Goal: Information Seeking & Learning: Learn about a topic

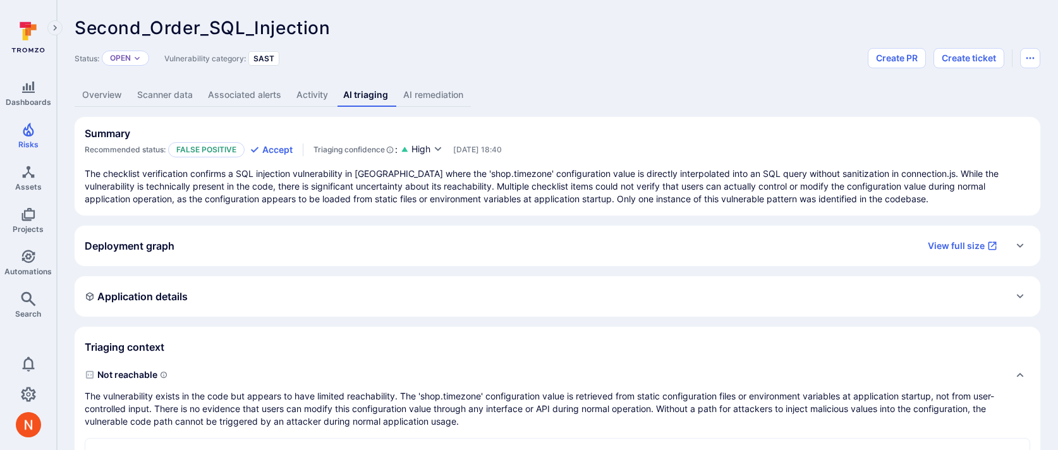
scroll to position [392, 0]
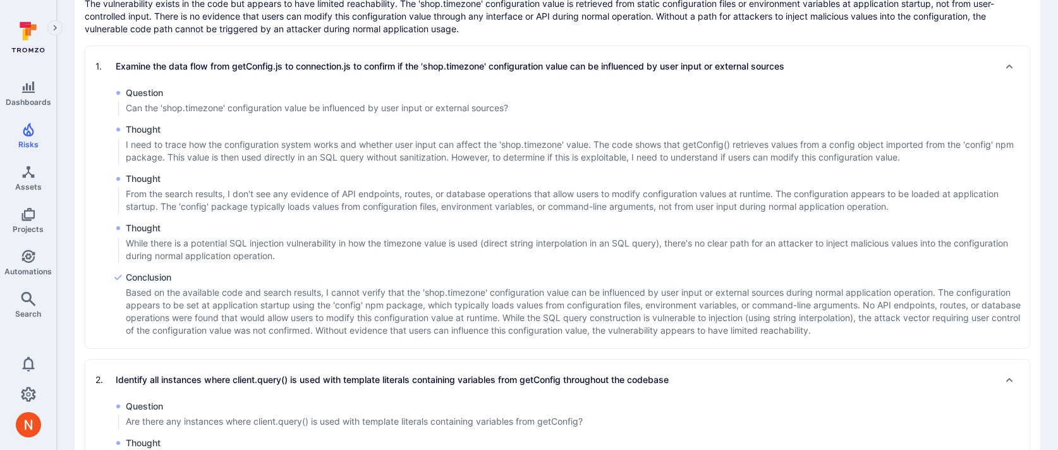
click at [314, 114] on div "Question Can the 'shop.timezone' configuration value be influenced by user inpu…" at bounding box center [571, 101] width 916 height 29
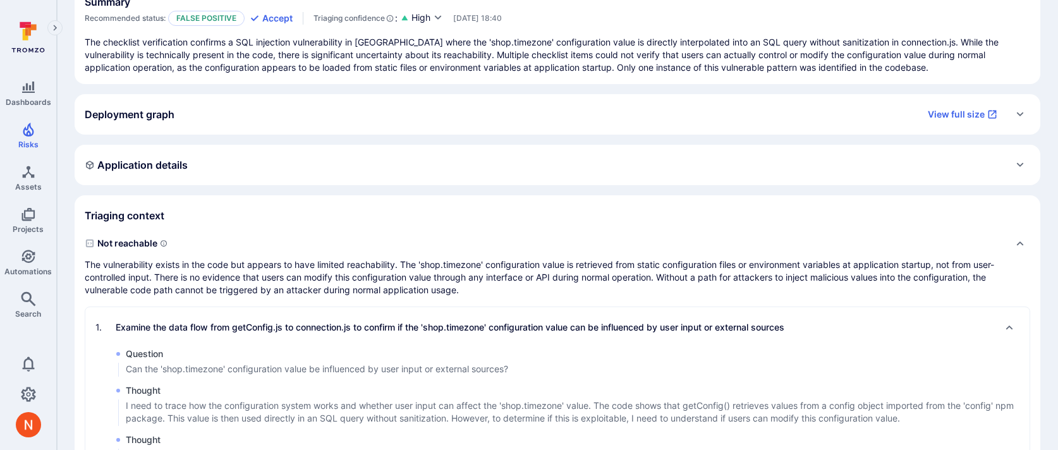
scroll to position [0, 0]
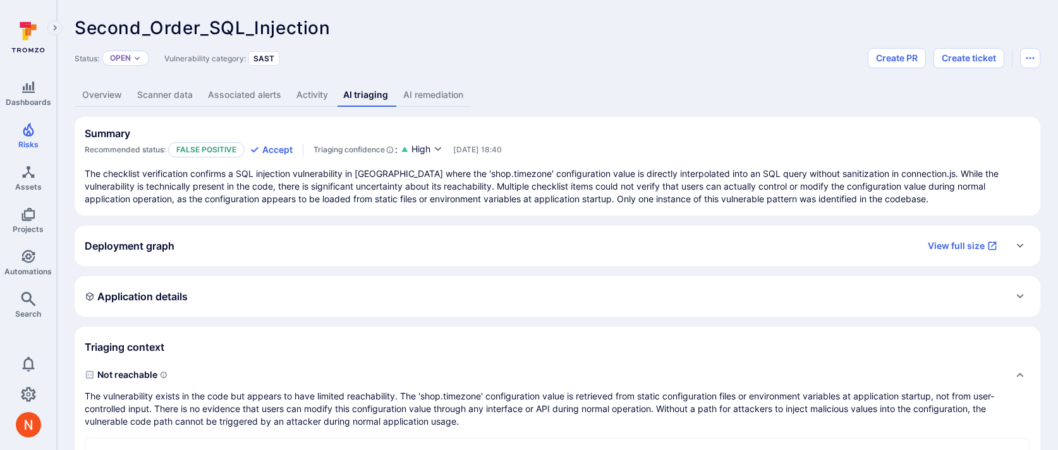
click at [108, 85] on link "Overview" at bounding box center [102, 94] width 55 height 23
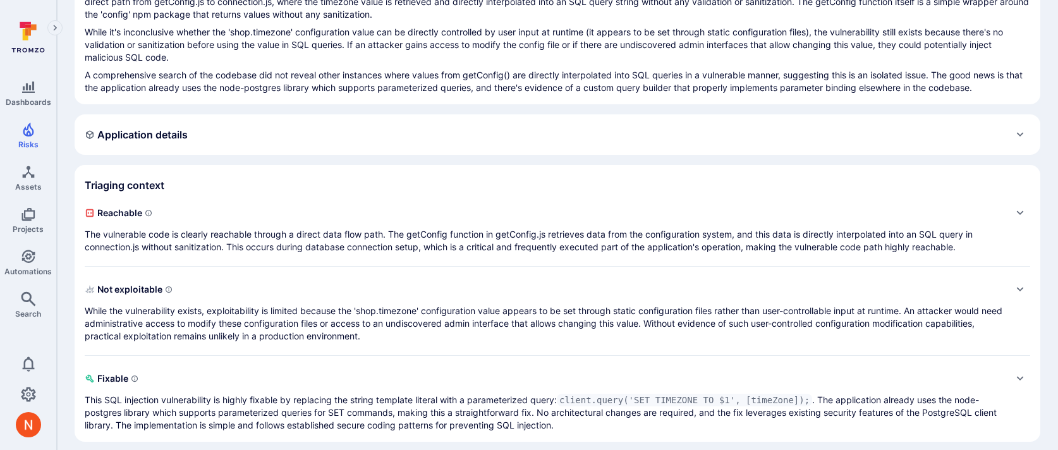
scroll to position [194, 0]
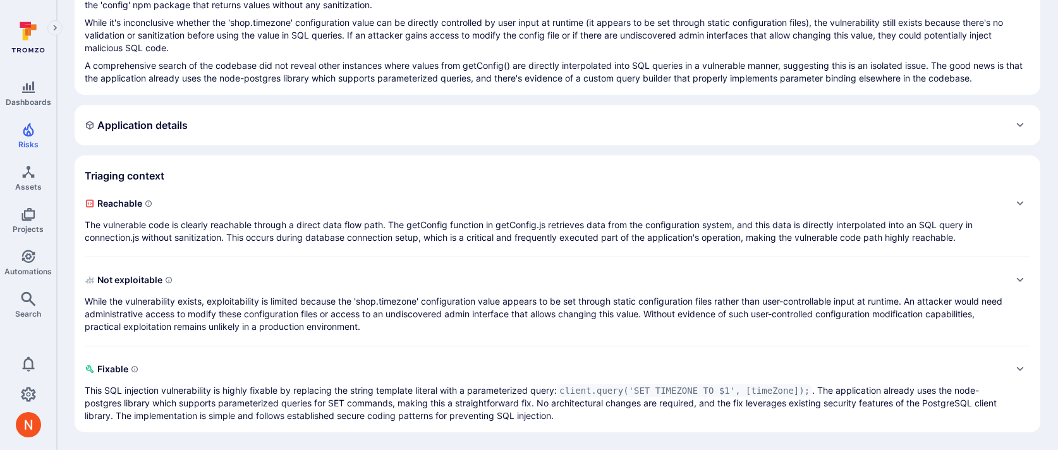
click at [329, 176] on div "Triaging context" at bounding box center [557, 176] width 945 height 20
click at [318, 219] on p "The vulnerable code is clearly reachable through a direct data flow path. The g…" at bounding box center [545, 231] width 920 height 25
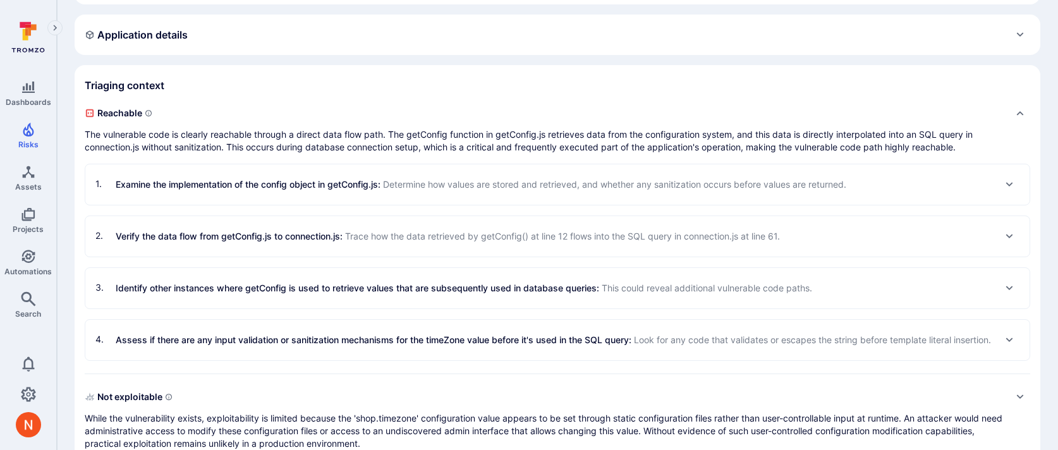
scroll to position [303, 0]
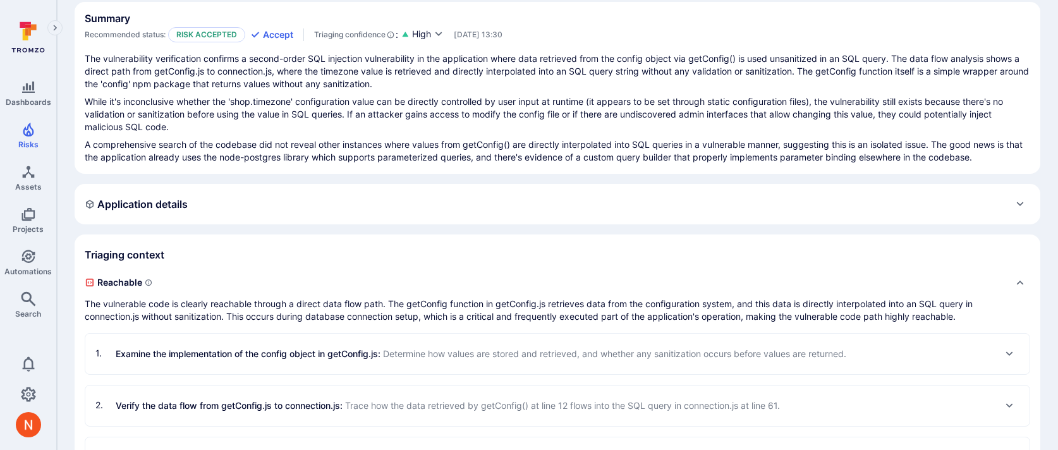
click at [227, 358] on p "Examine the implementation of the config object in getConfig.js : Determine how…" at bounding box center [481, 353] width 730 height 13
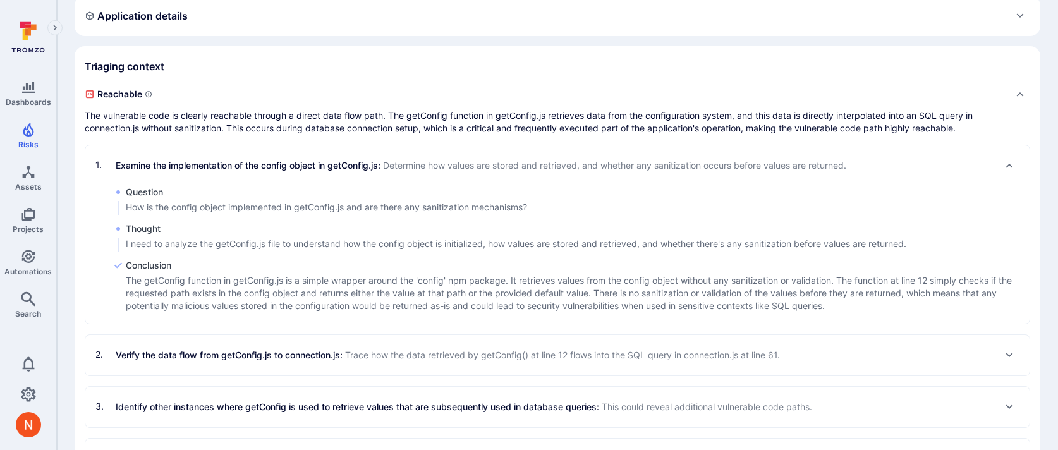
scroll to position [321, 0]
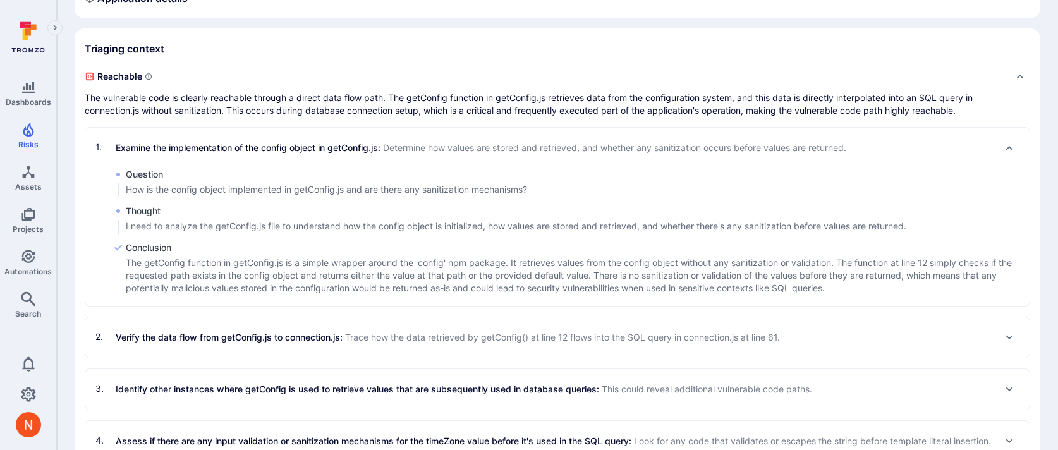
click at [270, 337] on p "Verify the data flow from getConfig.js to connection.js : Trace how the data re…" at bounding box center [448, 336] width 664 height 13
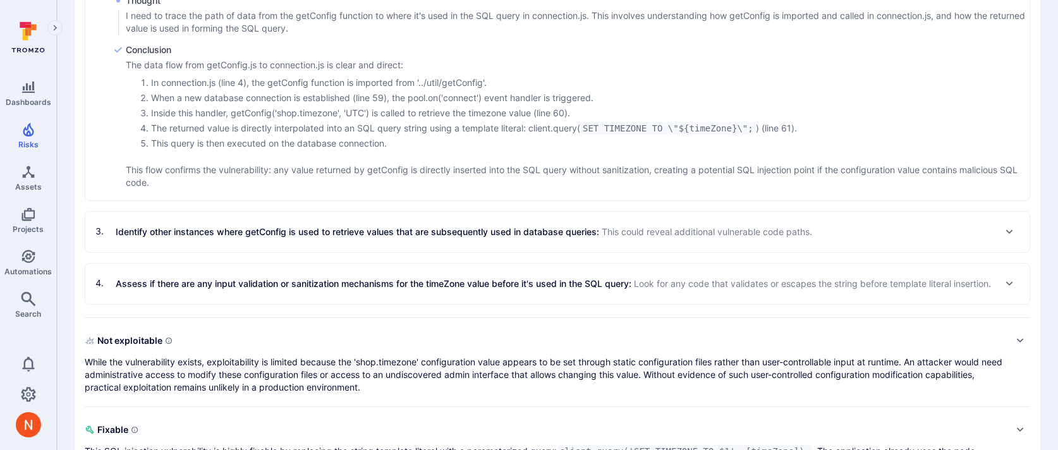
click at [273, 232] on p "Identify other instances where getConfig is used to retrieve values that are su…" at bounding box center [464, 231] width 696 height 13
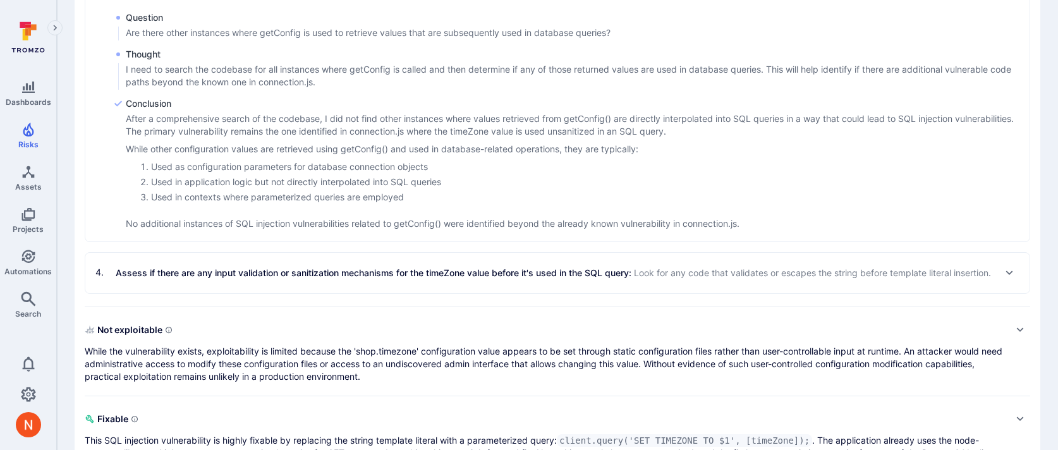
click at [256, 279] on p "Assess if there are any input validation or sanitization mechanisms for the tim…" at bounding box center [553, 272] width 875 height 13
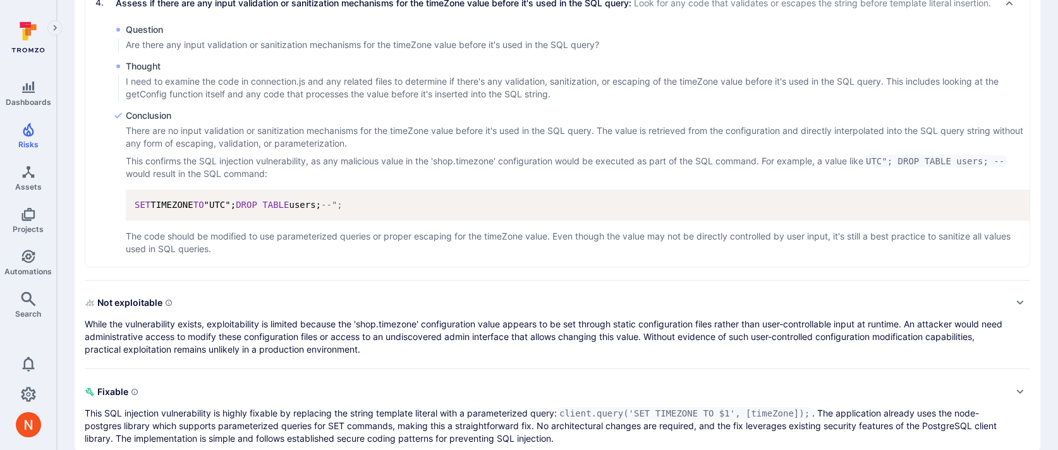
scroll to position [1262, 0]
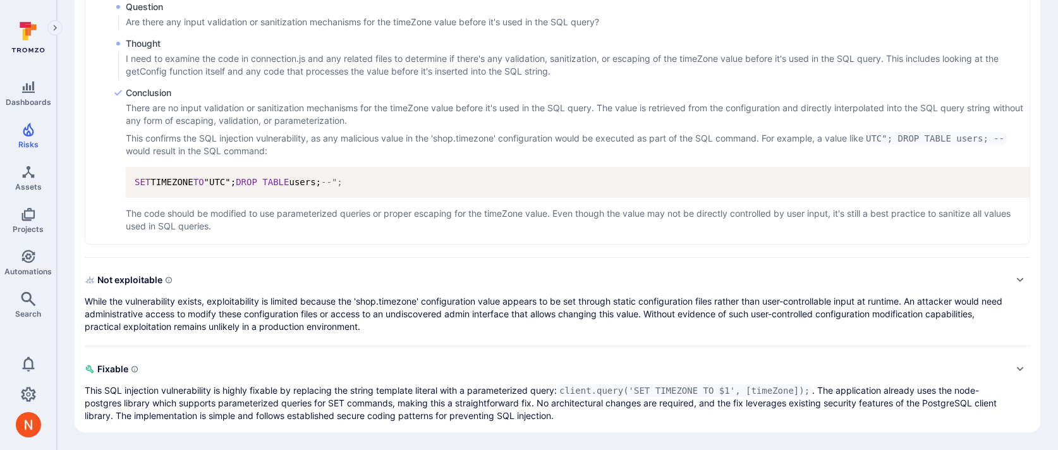
click at [377, 303] on p "While the vulnerability exists, exploitability is limited because the 'shop.tim…" at bounding box center [545, 314] width 920 height 38
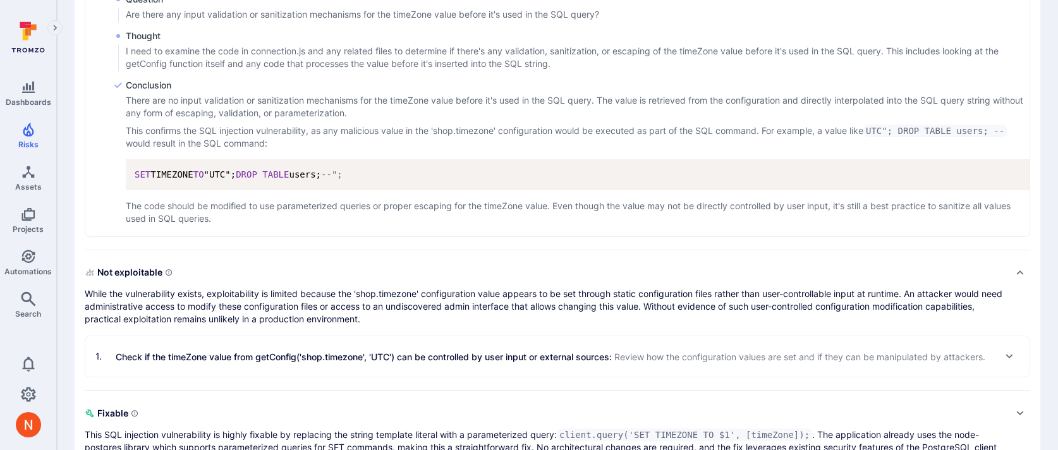
scroll to position [1300, 0]
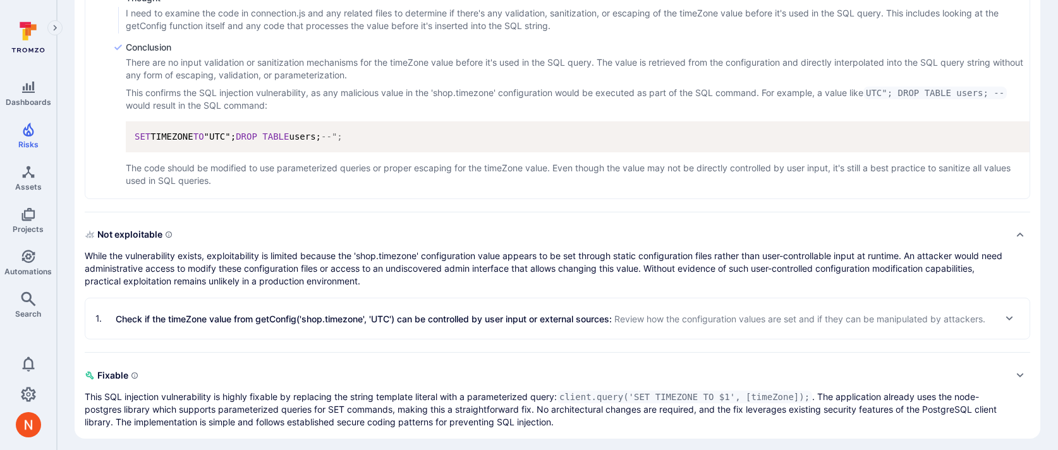
click at [423, 323] on p "Check if the timeZone value from getConfig('shop.timezone', 'UTC') can be contr…" at bounding box center [550, 318] width 869 height 13
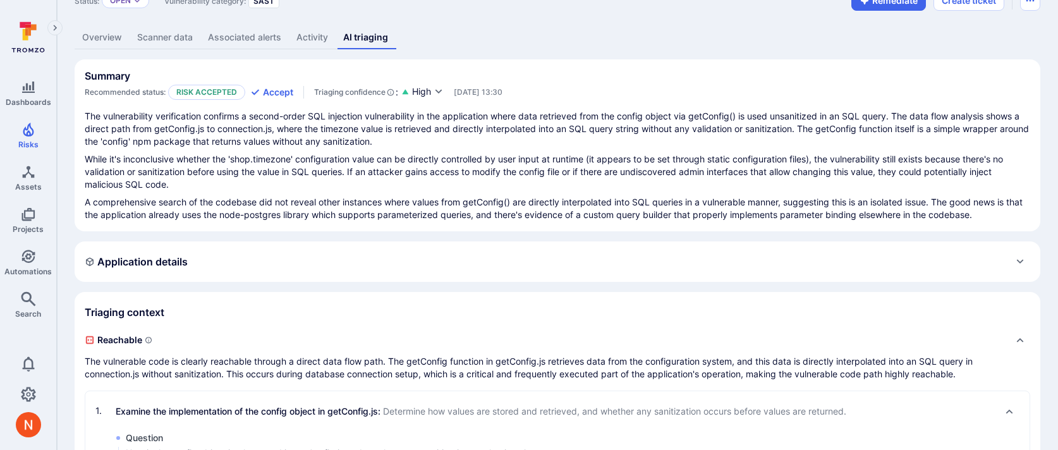
scroll to position [0, 0]
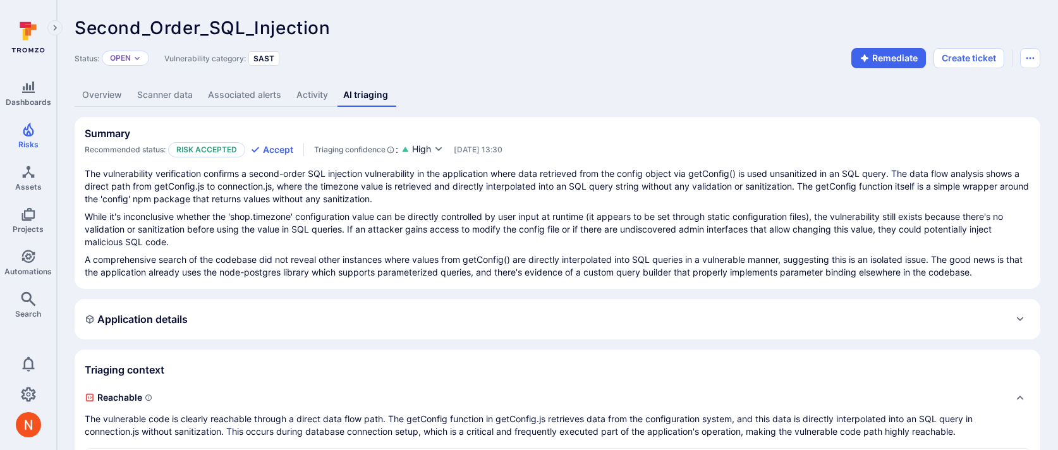
click at [125, 97] on link "Overview" at bounding box center [102, 94] width 55 height 23
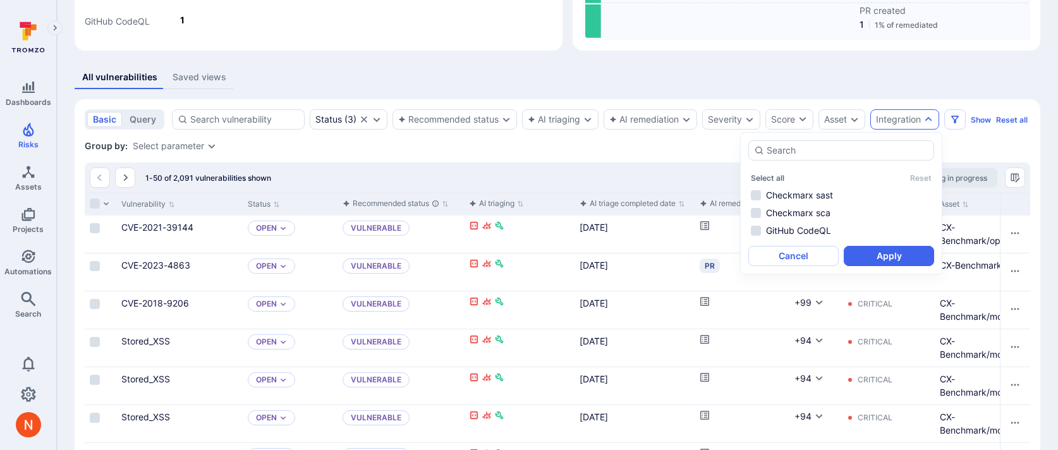
scroll to position [0, 1032]
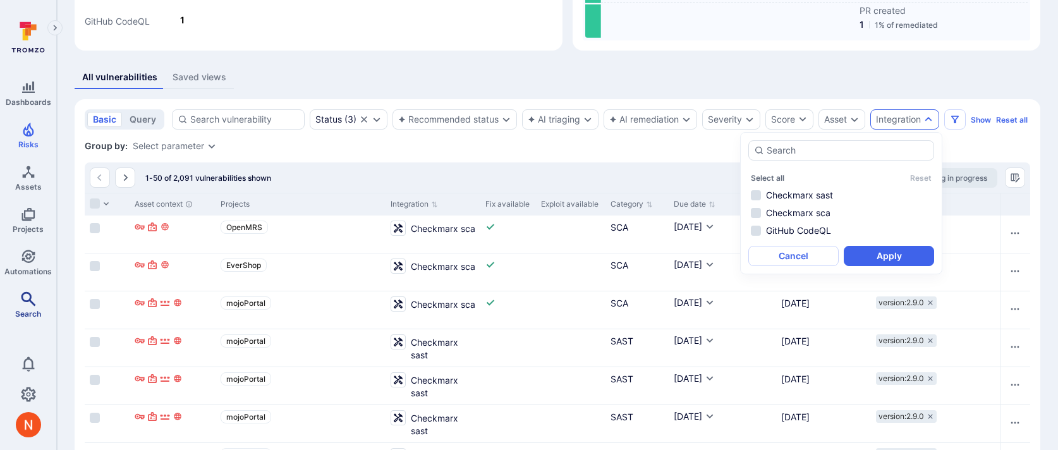
click at [18, 305] on link "Search" at bounding box center [28, 304] width 56 height 37
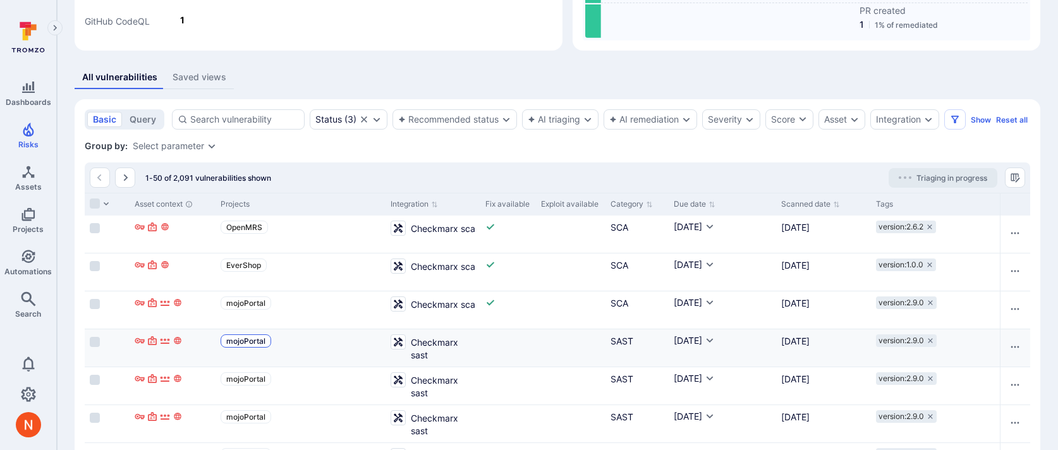
click at [251, 346] on span "mojoPortal" at bounding box center [245, 340] width 39 height 9
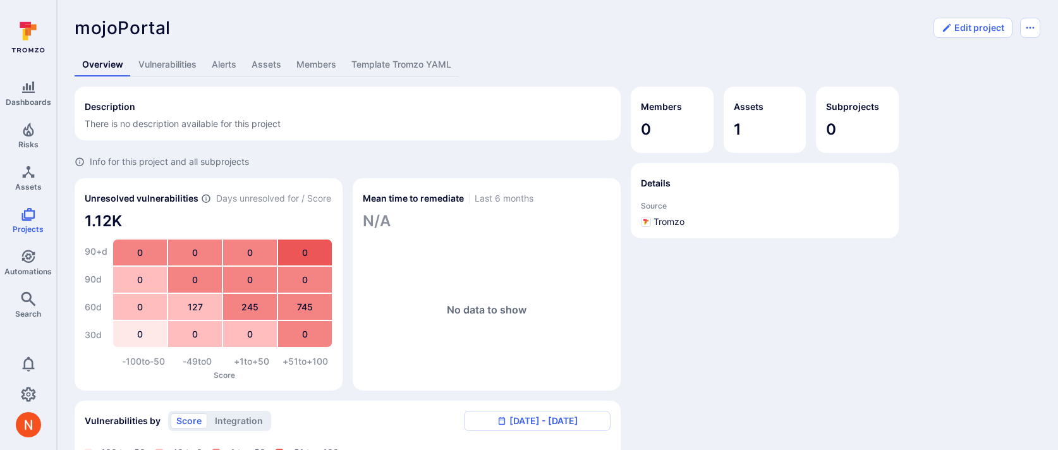
click at [267, 64] on link "Assets" at bounding box center [266, 64] width 45 height 23
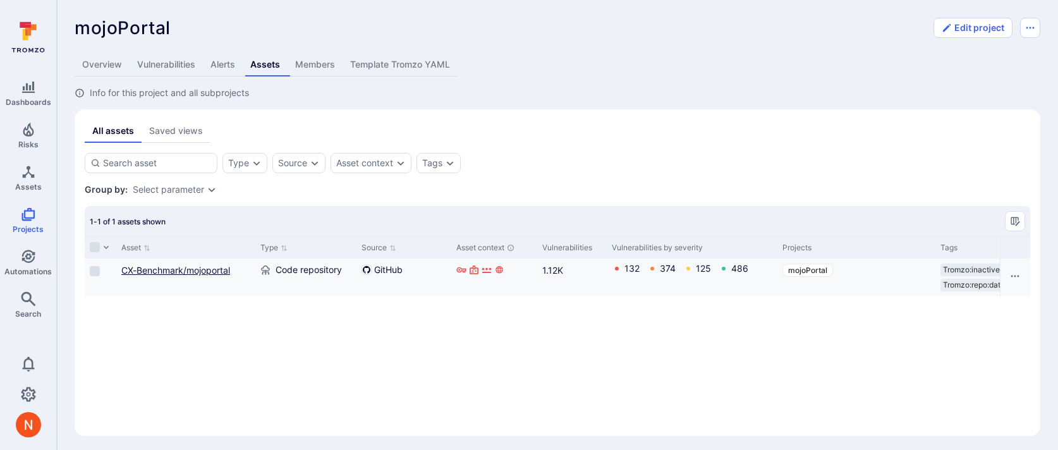
click at [193, 274] on link "CX-Benchmark/mojoportal" at bounding box center [175, 270] width 109 height 11
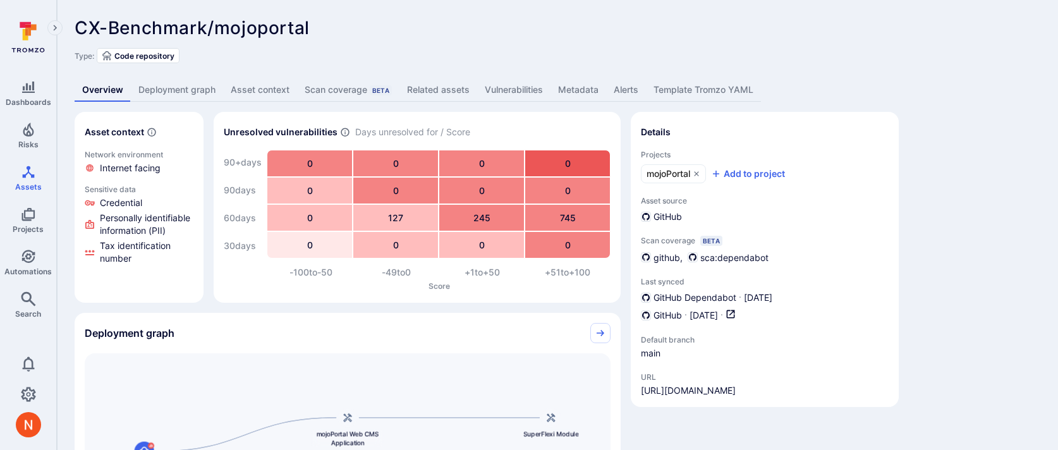
click at [485, 85] on link "Vulnerabilities" at bounding box center [513, 89] width 73 height 23
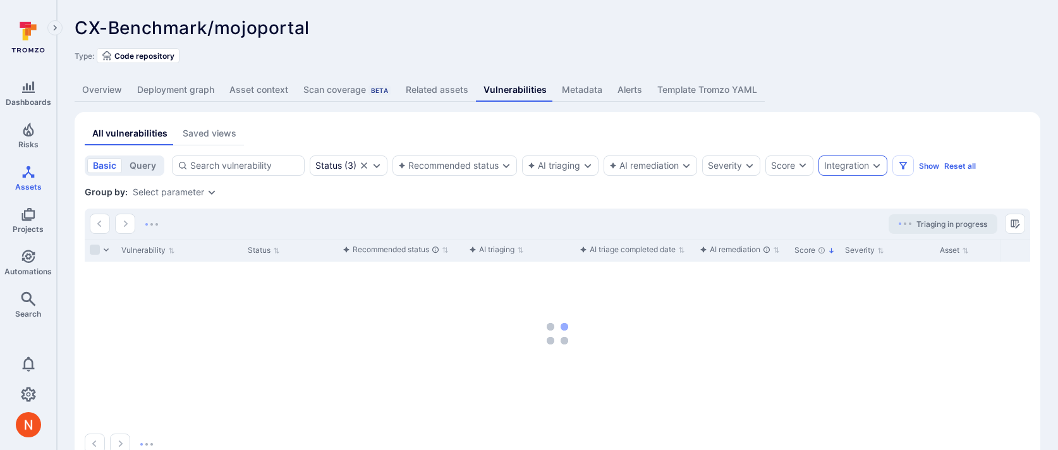
click at [850, 165] on div "Integration" at bounding box center [846, 165] width 45 height 10
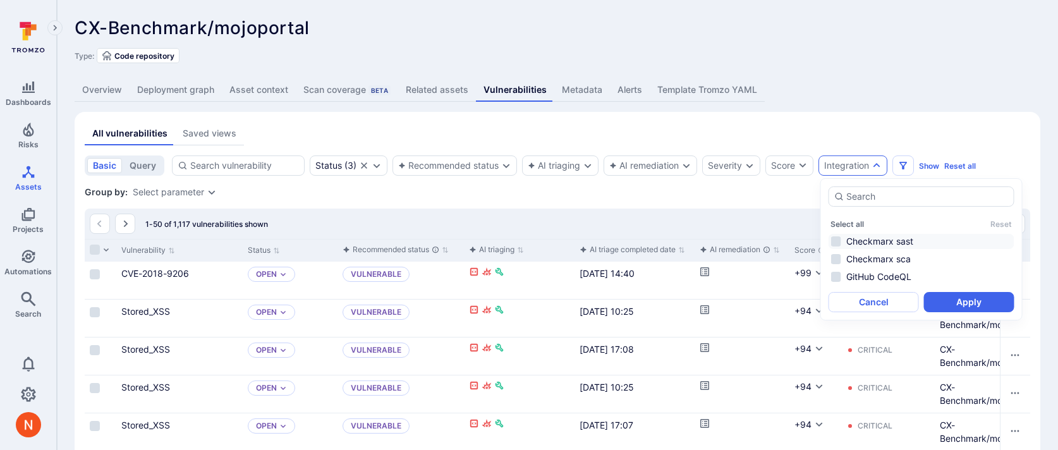
click at [884, 243] on li "Checkmarx sast" at bounding box center [921, 241] width 186 height 15
click at [951, 296] on button "Apply" at bounding box center [969, 302] width 90 height 20
